Goal: Information Seeking & Learning: Learn about a topic

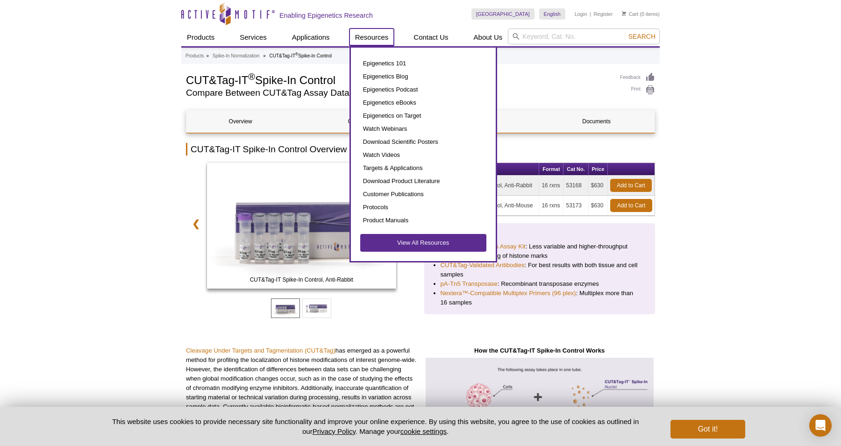
click at [376, 34] on link "Resources" at bounding box center [372, 38] width 45 height 18
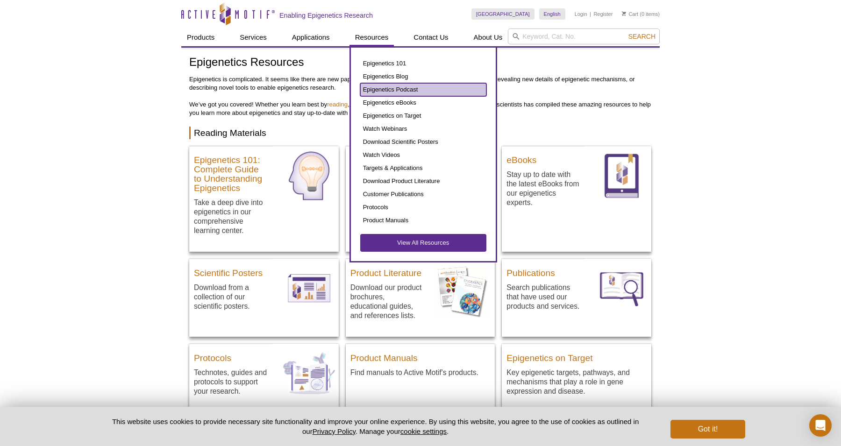
click at [408, 89] on link "Epigenetics Podcast" at bounding box center [423, 89] width 126 height 13
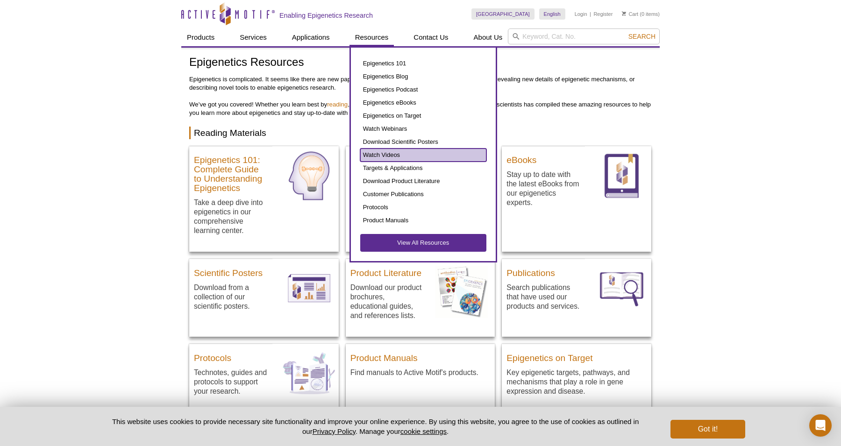
click at [384, 151] on link "Watch Videos" at bounding box center [423, 155] width 126 height 13
click at [386, 154] on link "Watch Videos" at bounding box center [423, 155] width 126 height 13
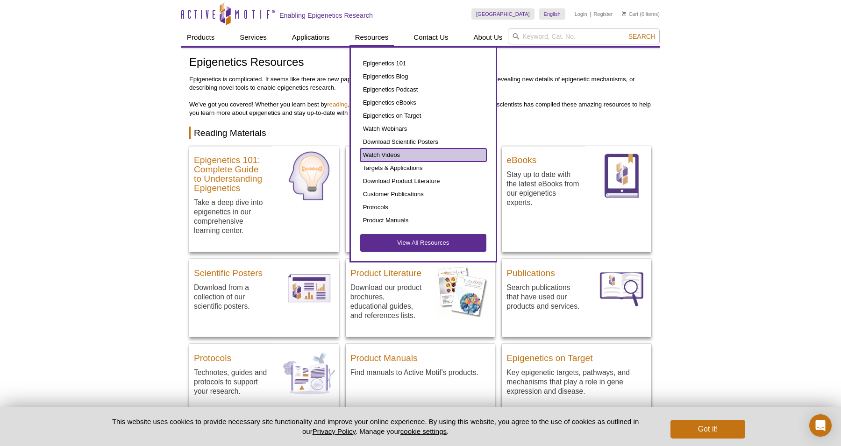
click at [377, 154] on link "Watch Videos" at bounding box center [423, 155] width 126 height 13
click at [362, 152] on link "Watch Videos" at bounding box center [423, 155] width 126 height 13
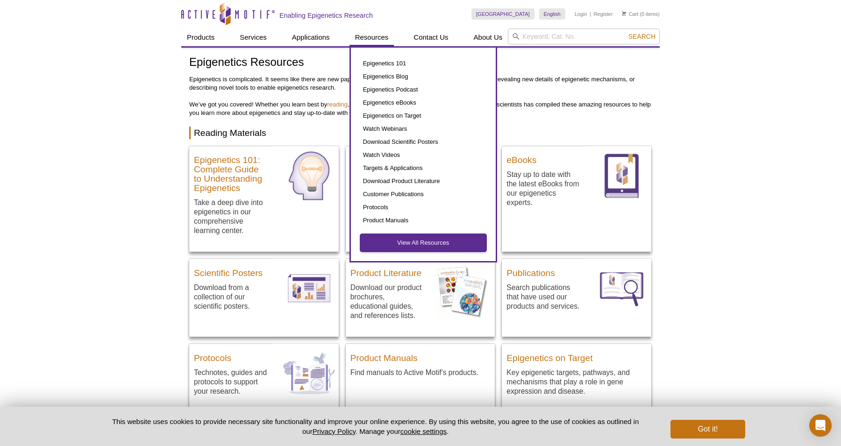
click at [392, 250] on link "View All Resources" at bounding box center [423, 243] width 126 height 18
click at [393, 243] on link "View All Resources" at bounding box center [423, 243] width 126 height 18
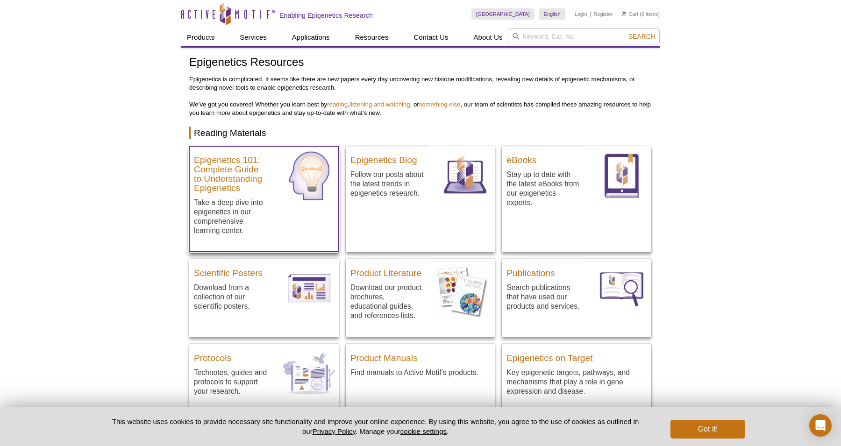
click at [282, 186] on img at bounding box center [308, 175] width 59 height 59
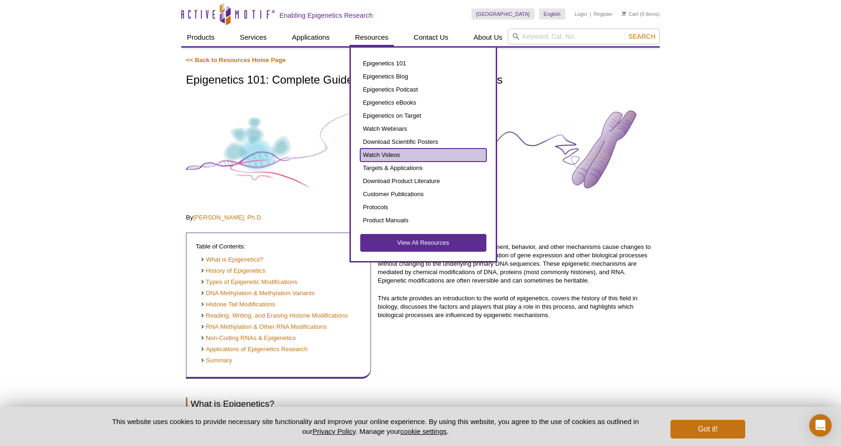
click at [393, 156] on link "Watch Videos" at bounding box center [423, 155] width 126 height 13
